Goal: Information Seeking & Learning: Check status

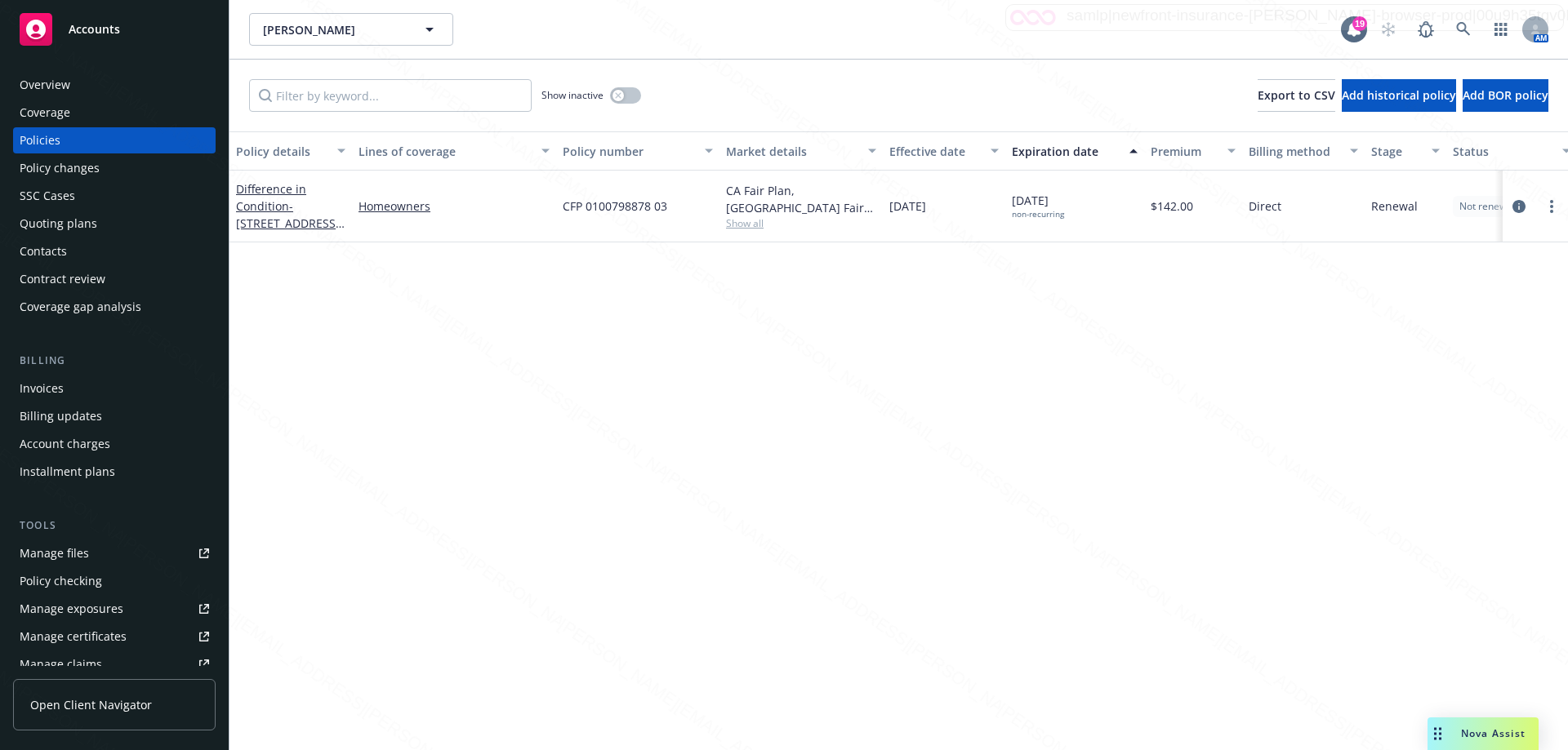
drag, startPoint x: 982, startPoint y: 424, endPoint x: 920, endPoint y: 412, distance: 63.2
click at [955, 421] on div "Policy details Lines of coverage Policy number Market details Effective date Ex…" at bounding box center [898, 440] width 1339 height 618
drag, startPoint x: 995, startPoint y: 380, endPoint x: 1537, endPoint y: 593, distance: 582.4
click at [998, 387] on div "Policy details Lines of coverage Policy number Market details Effective date Ex…" at bounding box center [898, 440] width 1339 height 618
